Goal: Information Seeking & Learning: Find specific page/section

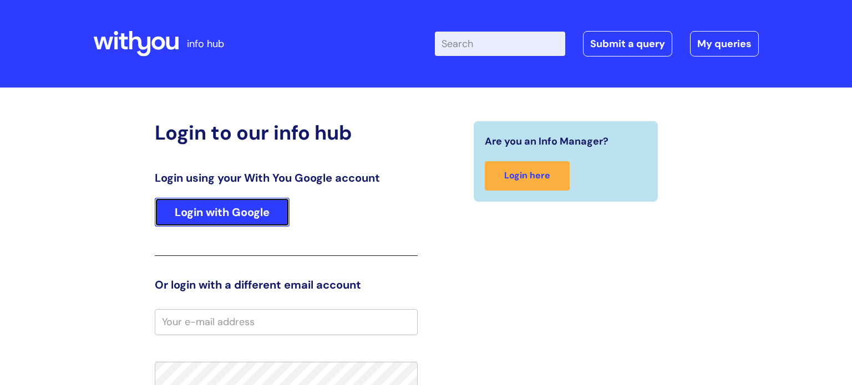
click at [222, 219] on link "Login with Google" at bounding box center [222, 212] width 135 height 29
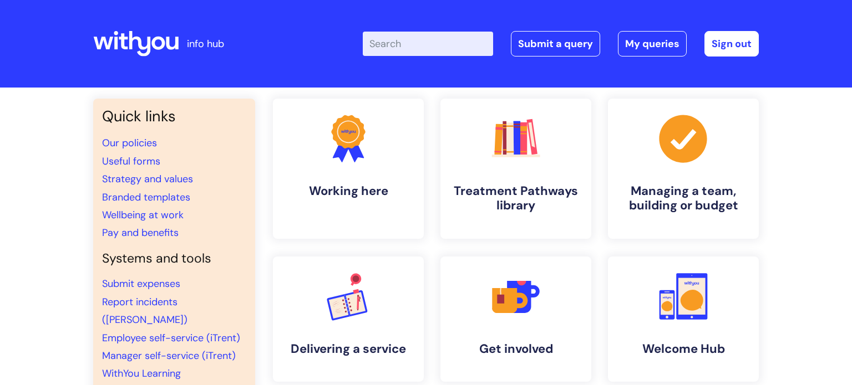
click at [464, 50] on input "Enter your search term here..." at bounding box center [428, 44] width 130 height 24
type input "vac"
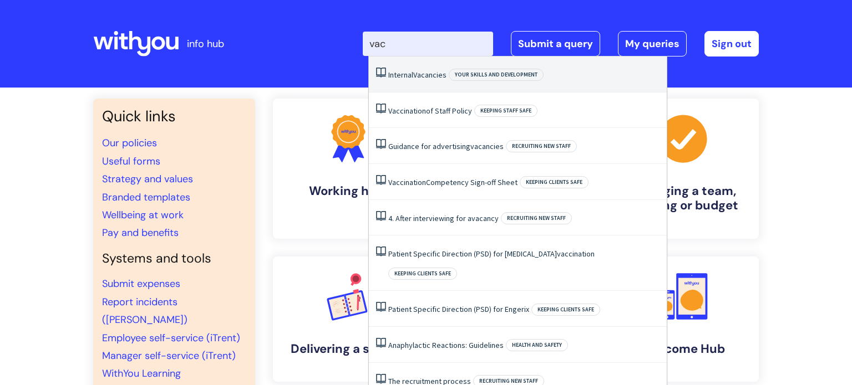
click at [417, 77] on span "Vacancies" at bounding box center [429, 75] width 33 height 10
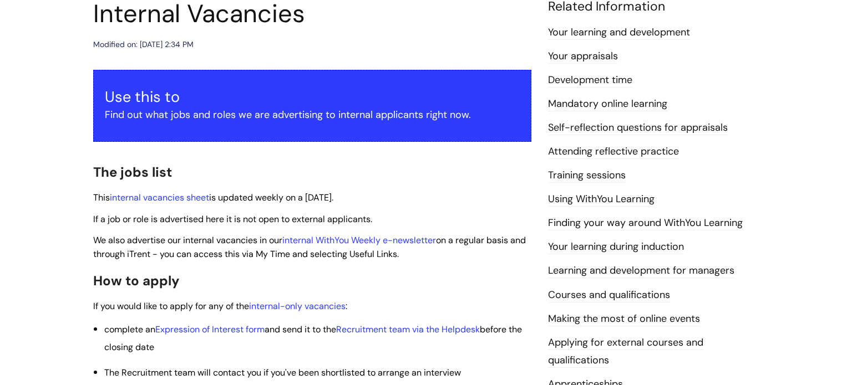
scroll to position [149, 0]
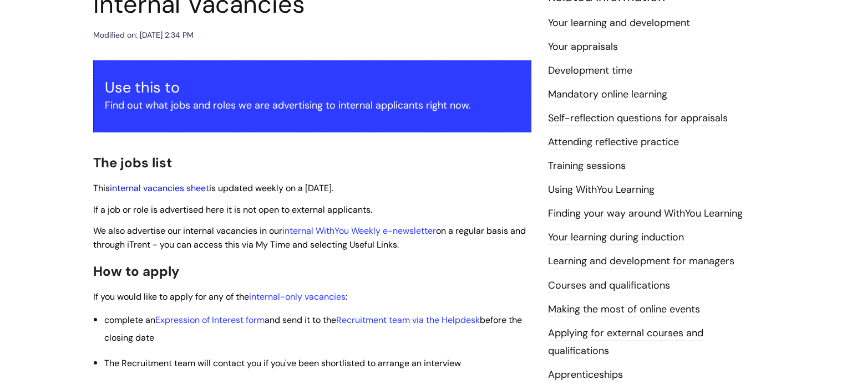
click at [193, 187] on link "internal vacancies sheet" at bounding box center [159, 188] width 99 height 12
